Goal: Task Accomplishment & Management: Use online tool/utility

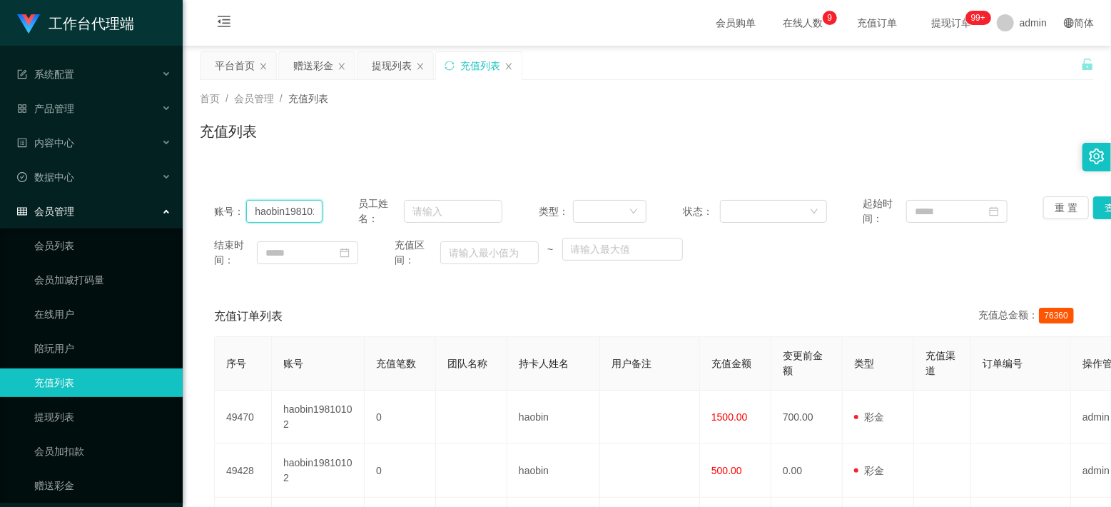
drag, startPoint x: 0, startPoint y: 0, endPoint x: 280, endPoint y: 113, distance: 301.7
click at [280, 200] on input "haobin19810102" at bounding box center [284, 211] width 76 height 23
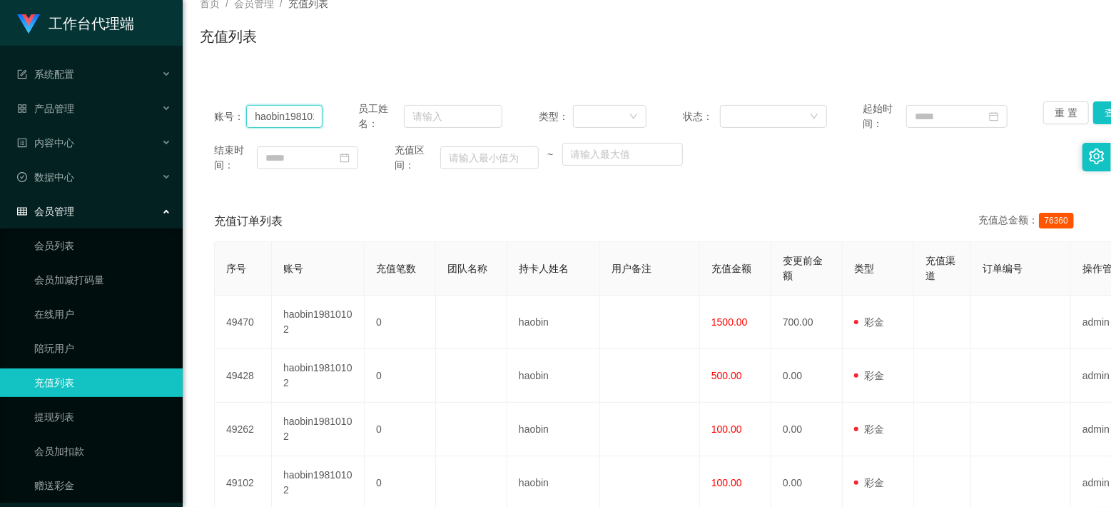
click at [280, 113] on input "haobin19810102" at bounding box center [284, 116] width 76 height 23
click at [1096, 106] on button "查 询" at bounding box center [1117, 112] width 46 height 23
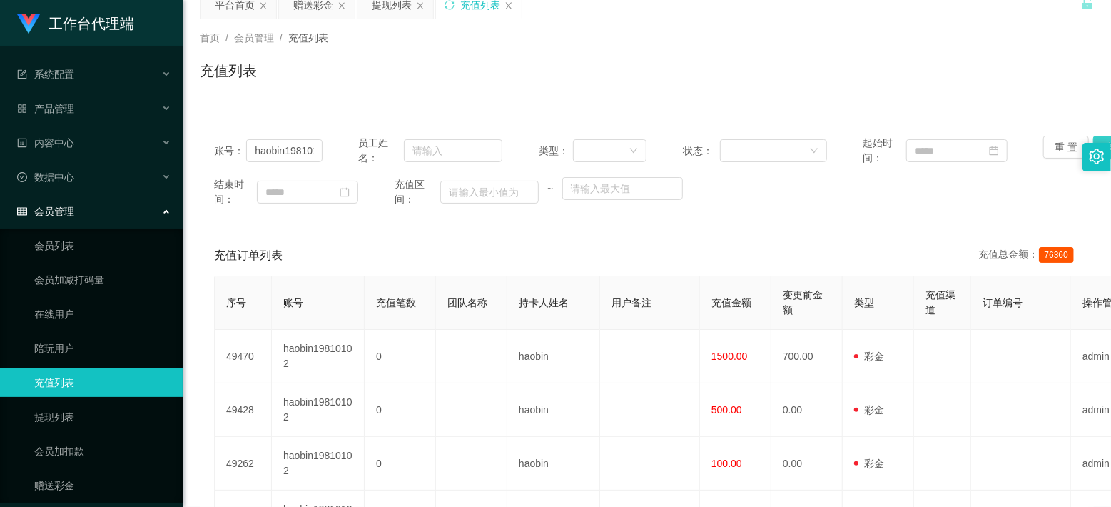
scroll to position [0, 0]
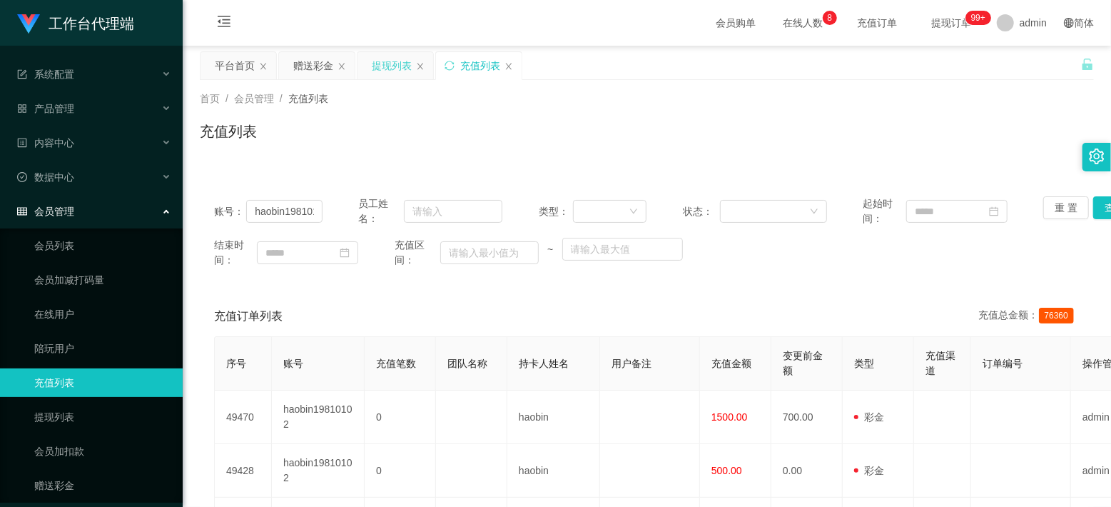
click at [403, 69] on div "提现列表" at bounding box center [392, 65] width 40 height 27
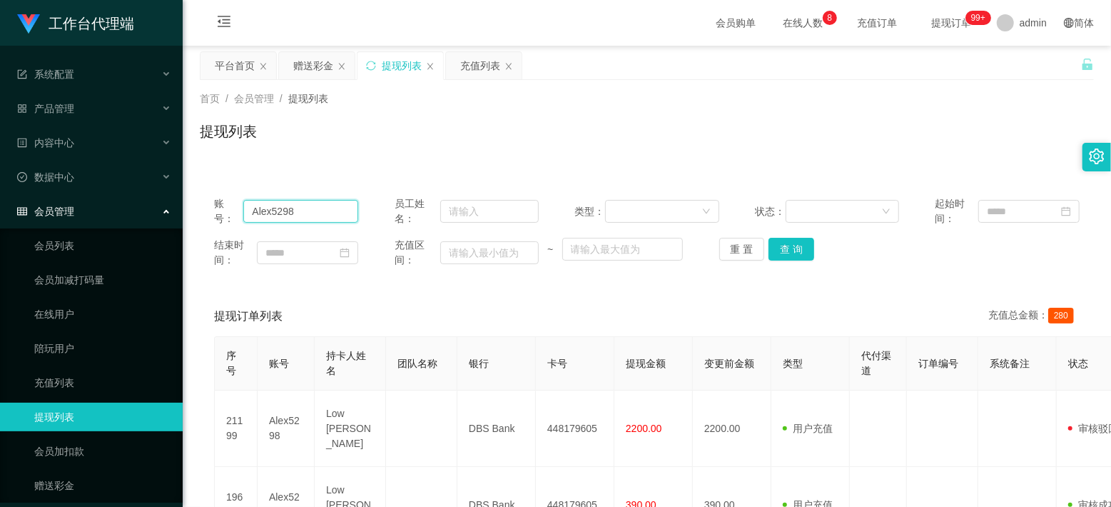
click at [281, 208] on input "Alex5298" at bounding box center [300, 211] width 115 height 23
paste input "haobin19810102"
type input "haobin19810102"
click at [789, 247] on button "查 询" at bounding box center [792, 249] width 46 height 23
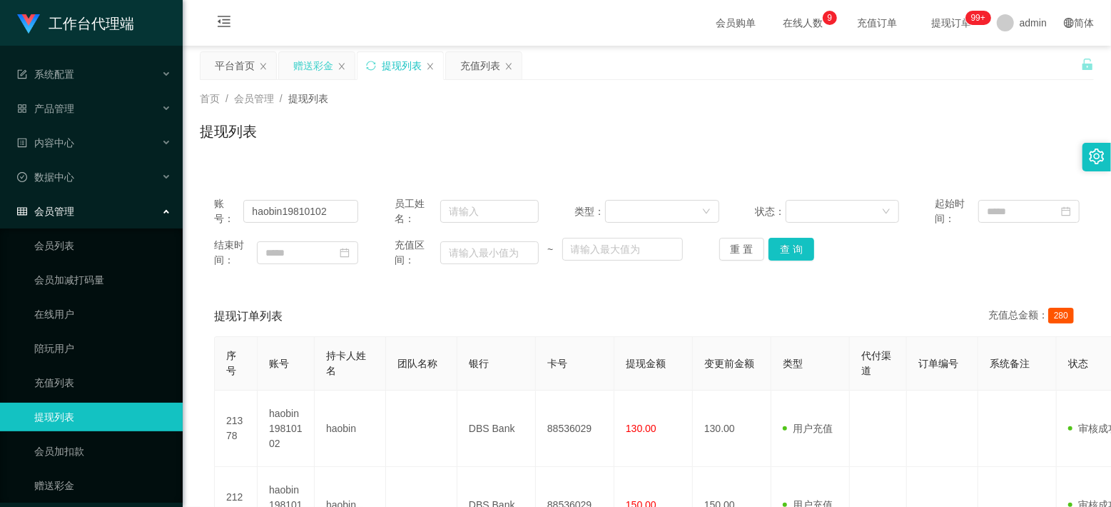
click at [317, 70] on div "赠送彩金" at bounding box center [313, 65] width 40 height 27
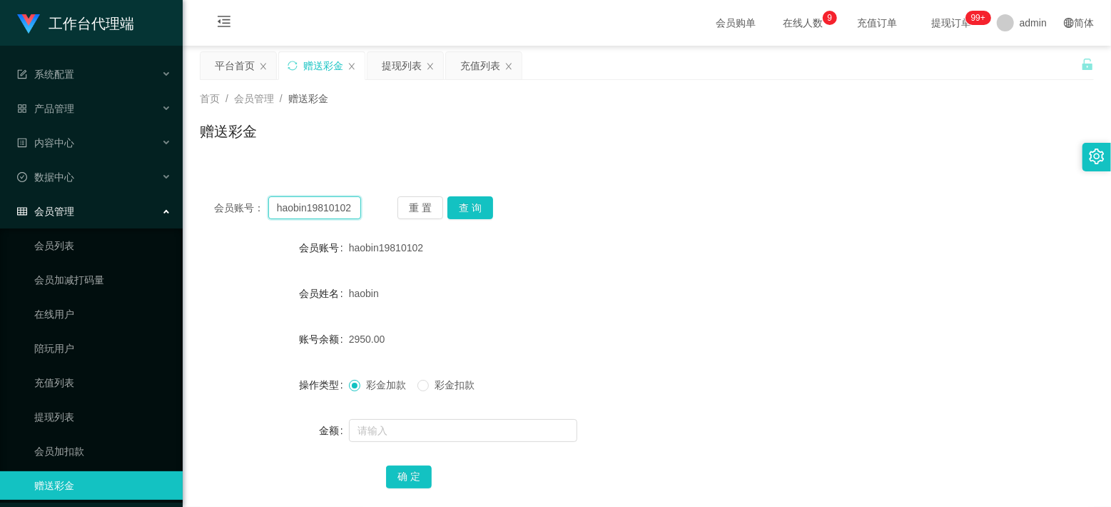
click at [298, 208] on input "haobin19810102" at bounding box center [314, 207] width 93 height 23
click at [464, 204] on button "查 询" at bounding box center [471, 207] width 46 height 23
